Goal: Navigation & Orientation: Find specific page/section

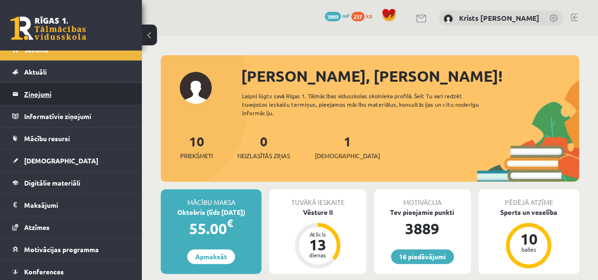
scroll to position [34, 0]
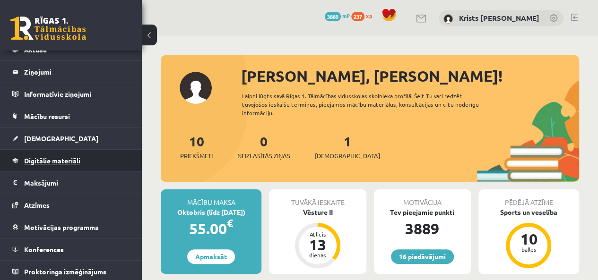
click at [49, 152] on link "Digitālie materiāli" at bounding box center [71, 161] width 118 height 22
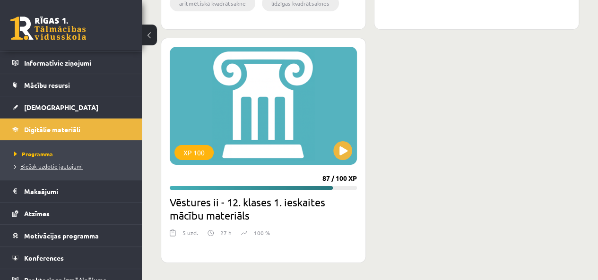
scroll to position [74, 0]
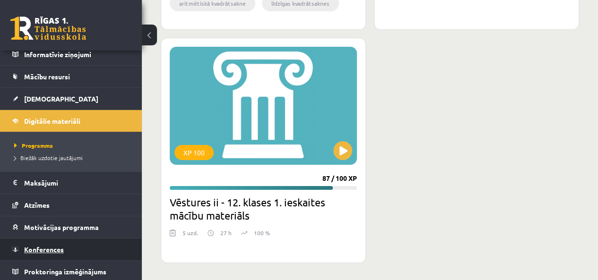
click at [40, 243] on link "Konferences" at bounding box center [71, 250] width 118 height 22
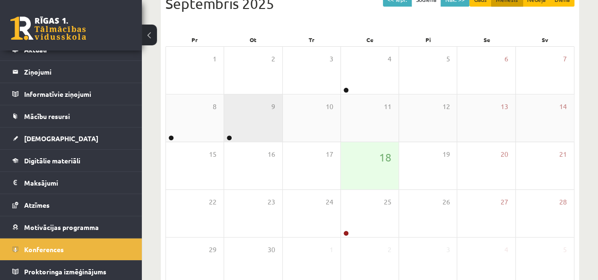
scroll to position [142, 0]
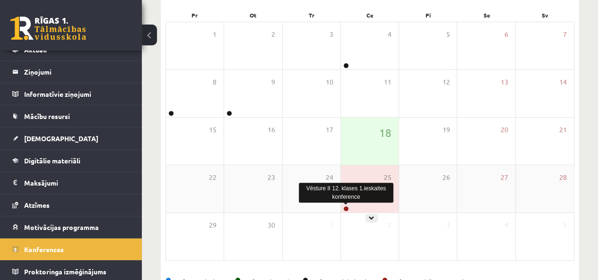
click at [343, 208] on link at bounding box center [346, 209] width 6 height 6
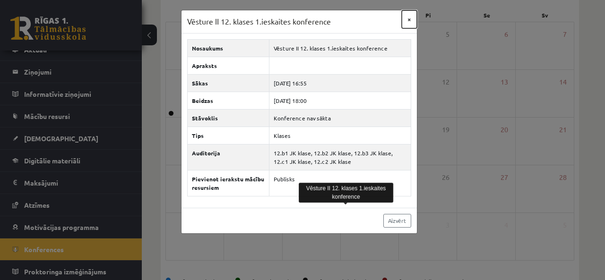
click at [408, 20] on button "×" at bounding box center [408, 19] width 15 height 18
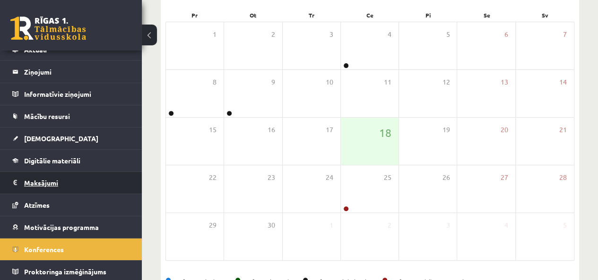
scroll to position [0, 0]
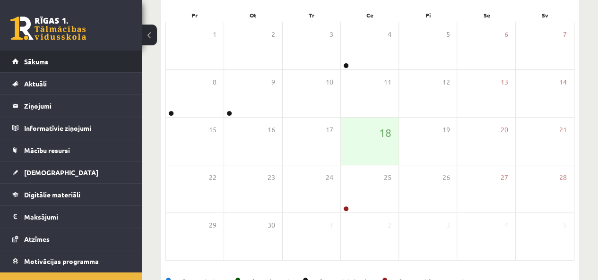
click at [65, 69] on link "Sākums" at bounding box center [71, 62] width 118 height 22
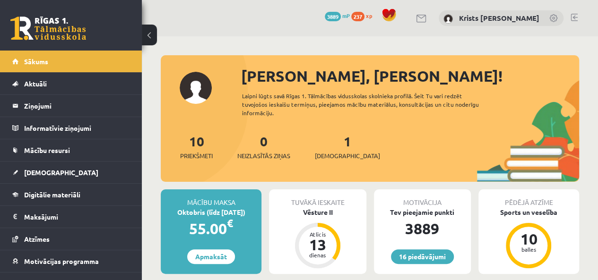
click at [574, 18] on link at bounding box center [573, 18] width 7 height 8
